Goal: Transaction & Acquisition: Purchase product/service

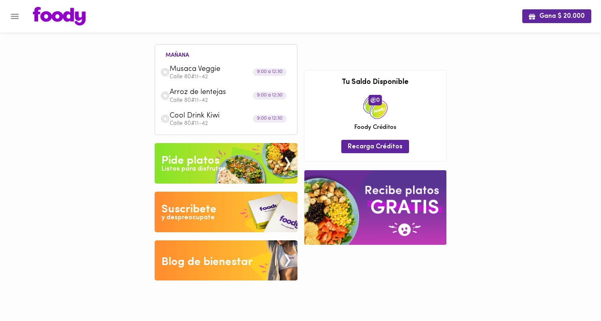
click at [65, 17] on img at bounding box center [59, 16] width 53 height 19
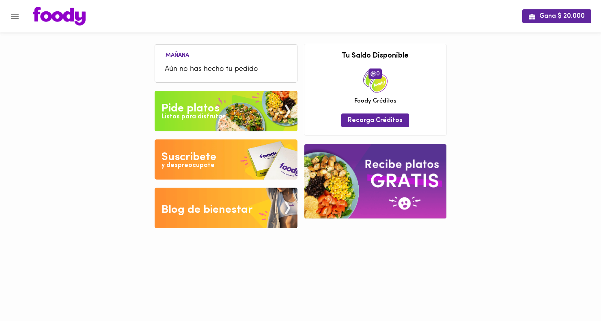
click at [178, 115] on div "Listos para disfrutar" at bounding box center [193, 116] width 63 height 9
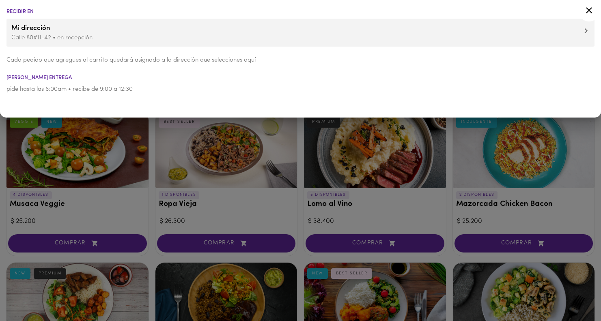
click at [149, 163] on div at bounding box center [300, 160] width 601 height 321
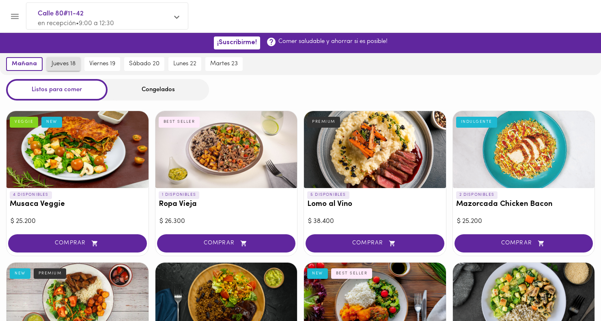
click at [67, 59] on button "jueves 18" at bounding box center [64, 64] width 34 height 14
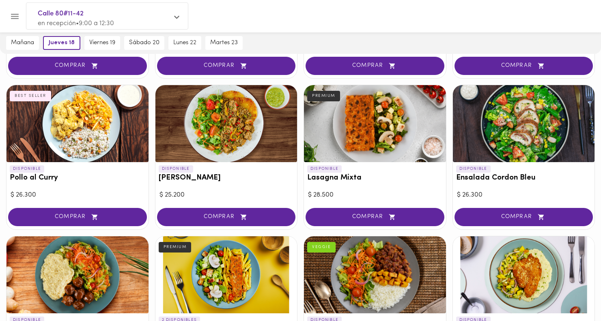
scroll to position [485, 0]
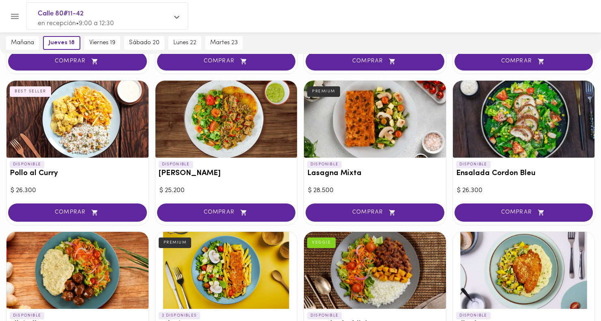
click at [193, 164] on div "DISPONIBLE Arroz chaufa" at bounding box center [226, 171] width 142 height 27
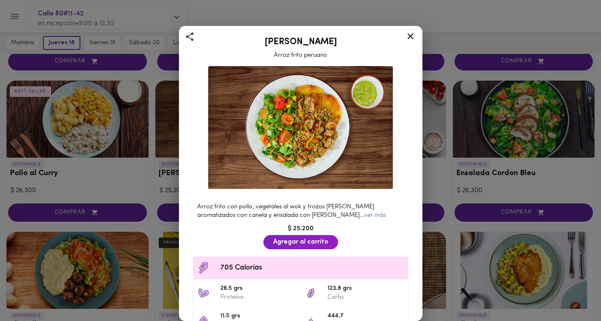
click at [154, 177] on div "Arroz chaufa Arroz frito peruano Arroz frito con pollo, vegetales al wok y troz…" at bounding box center [300, 160] width 601 height 321
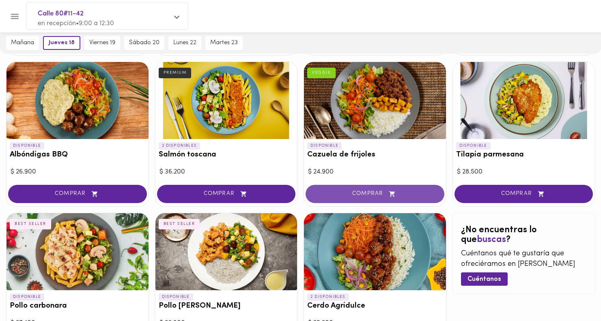
click at [356, 194] on span "COMPRAR" at bounding box center [375, 194] width 119 height 7
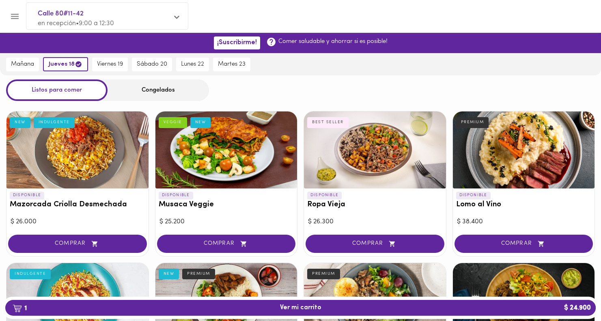
click at [149, 91] on div "Congelados" at bounding box center [158, 91] width 101 height 22
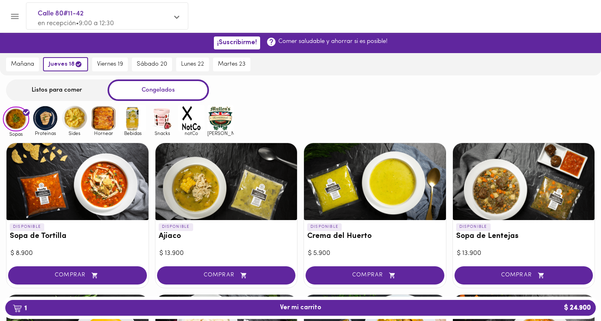
click at [130, 126] on img at bounding box center [133, 118] width 26 height 26
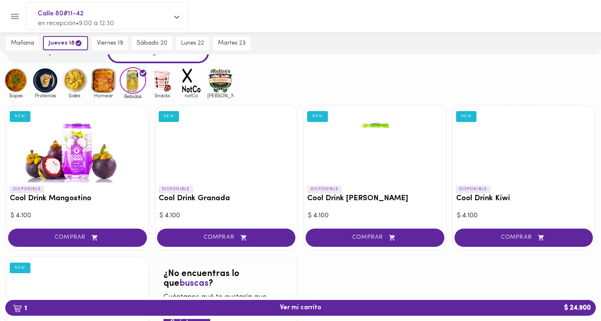
scroll to position [38, 0]
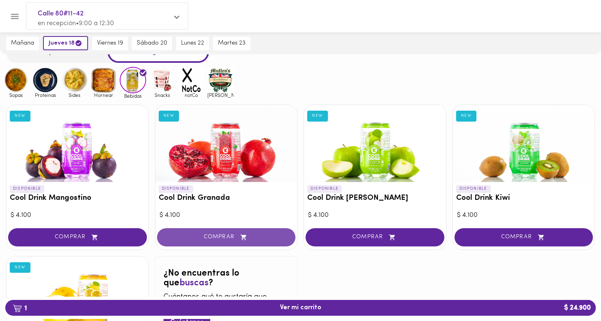
click at [185, 245] on button "COMPRAR" at bounding box center [226, 238] width 139 height 18
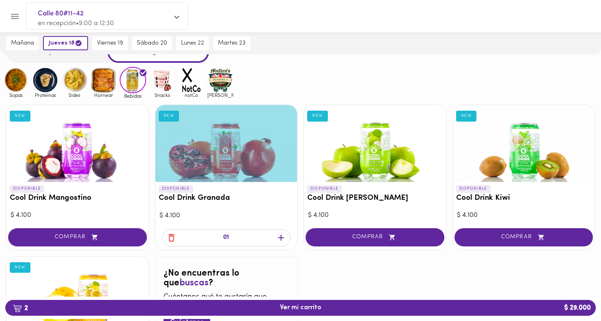
click at [111, 93] on span "Hornear" at bounding box center [104, 95] width 26 height 5
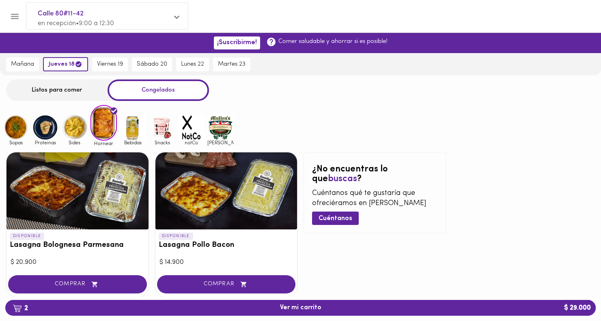
click at [73, 119] on img at bounding box center [74, 127] width 26 height 26
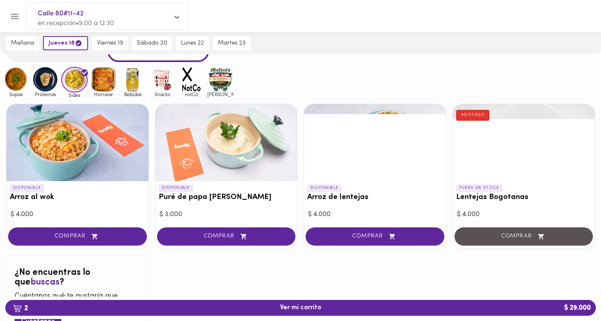
scroll to position [49, 0]
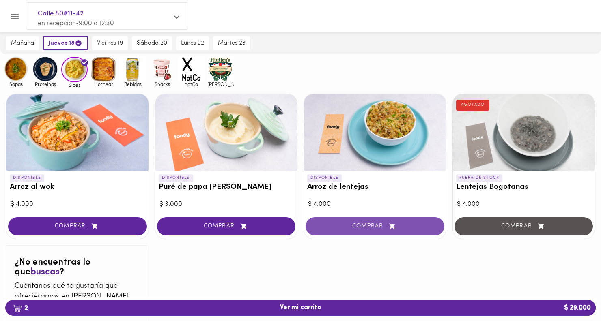
click at [356, 222] on button "COMPRAR" at bounding box center [375, 227] width 139 height 18
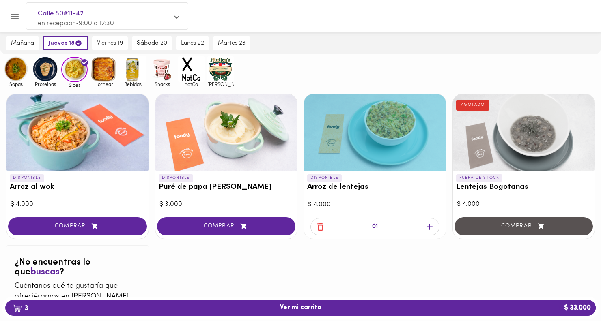
click at [45, 72] on img at bounding box center [45, 69] width 26 height 26
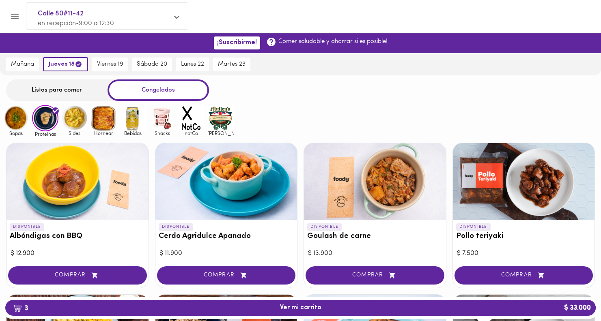
click at [13, 115] on img at bounding box center [16, 118] width 26 height 26
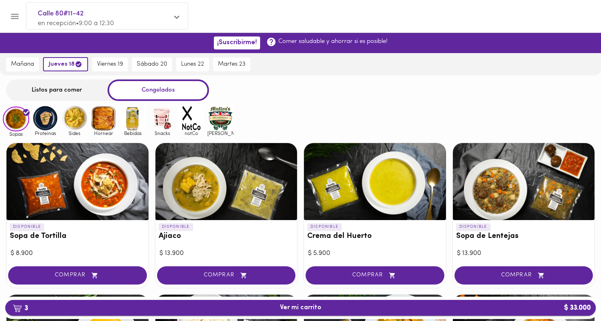
click at [375, 309] on span "3 Ver mi carrito $ 33.000" at bounding box center [301, 308] width 578 height 8
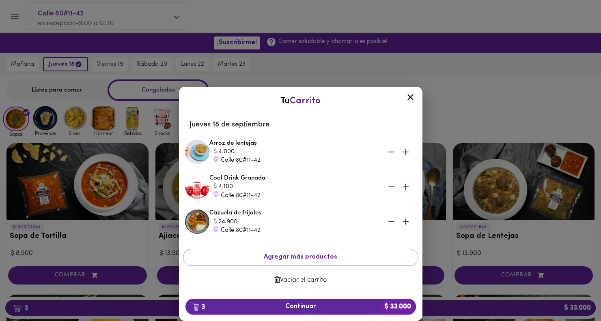
click at [290, 307] on span "3 Continuar $ 33.000" at bounding box center [301, 307] width 218 height 8
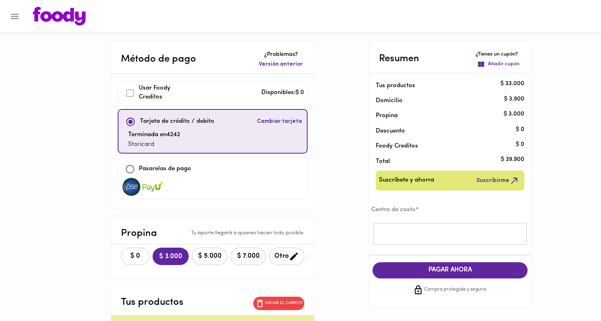
click at [130, 253] on span "$ 0" at bounding box center [135, 257] width 18 height 8
click at [430, 224] on input "text" at bounding box center [449, 234] width 153 height 22
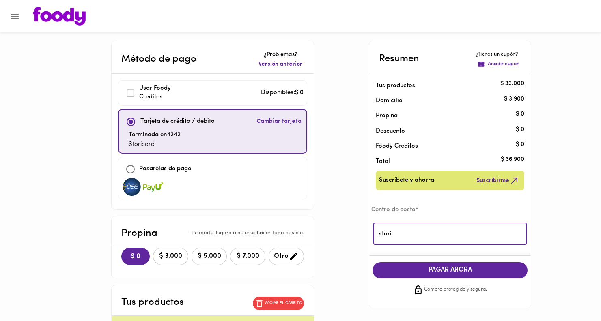
type input "stori"
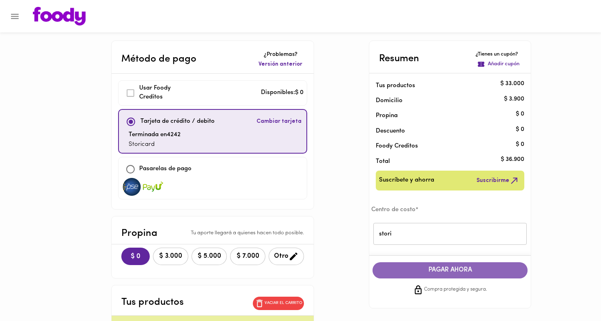
click at [438, 277] on button "PAGAR AHORA" at bounding box center [450, 271] width 155 height 16
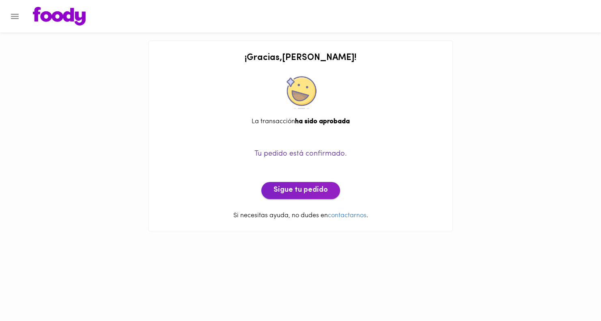
click at [288, 196] on button "Sigue tu pedido" at bounding box center [300, 190] width 79 height 17
